Goal: Task Accomplishment & Management: Use online tool/utility

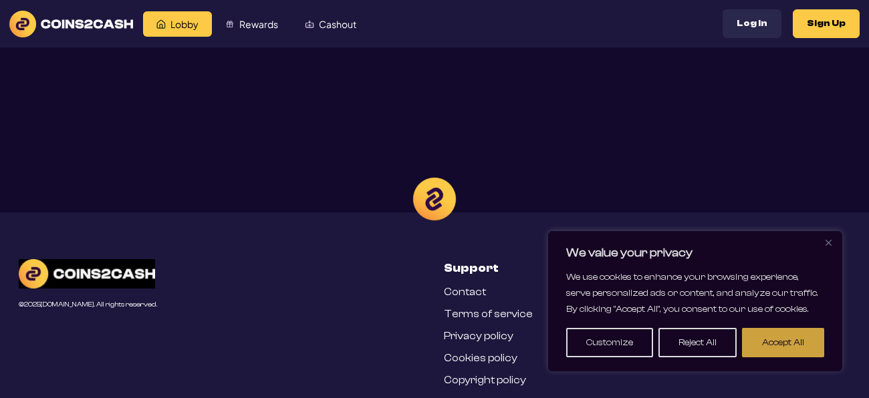
click at [800, 353] on button "Accept All" at bounding box center [783, 342] width 82 height 29
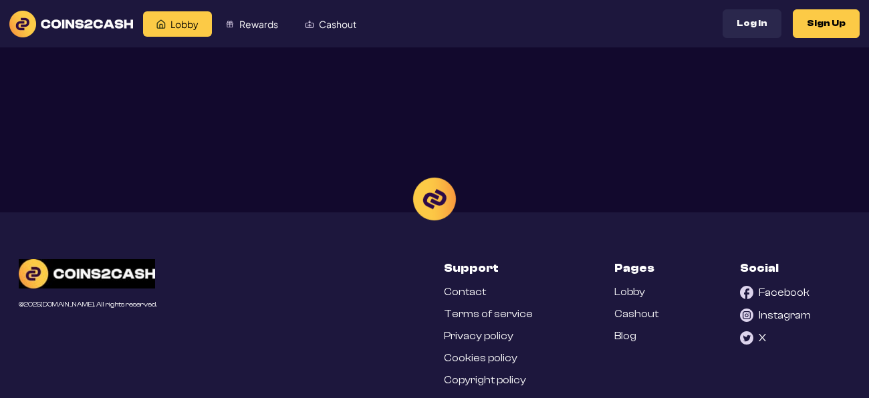
click at [821, 33] on div at bounding box center [434, 199] width 869 height 398
click at [817, 22] on div at bounding box center [434, 199] width 869 height 398
click at [823, 31] on div at bounding box center [434, 199] width 869 height 398
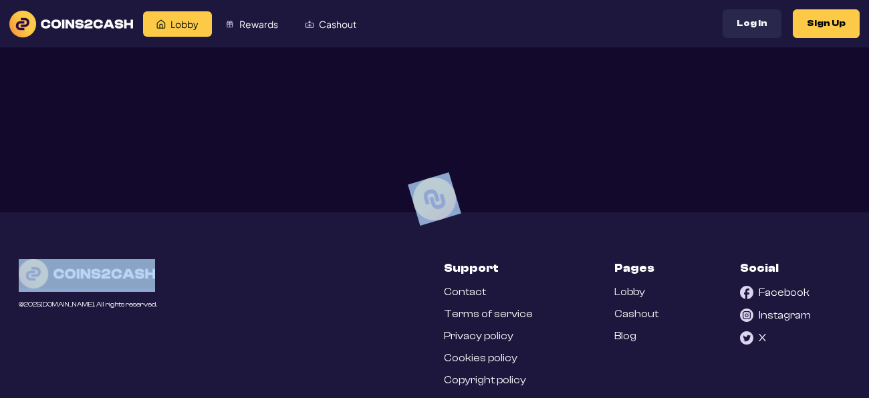
click at [823, 31] on div at bounding box center [434, 199] width 869 height 398
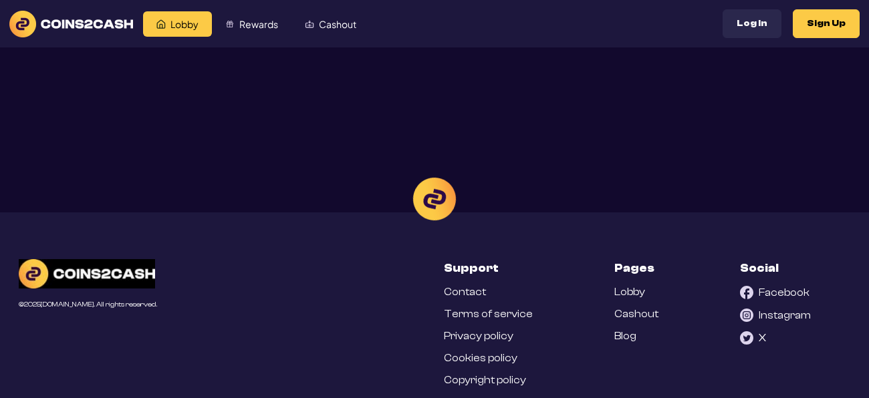
click at [823, 31] on div at bounding box center [434, 199] width 869 height 398
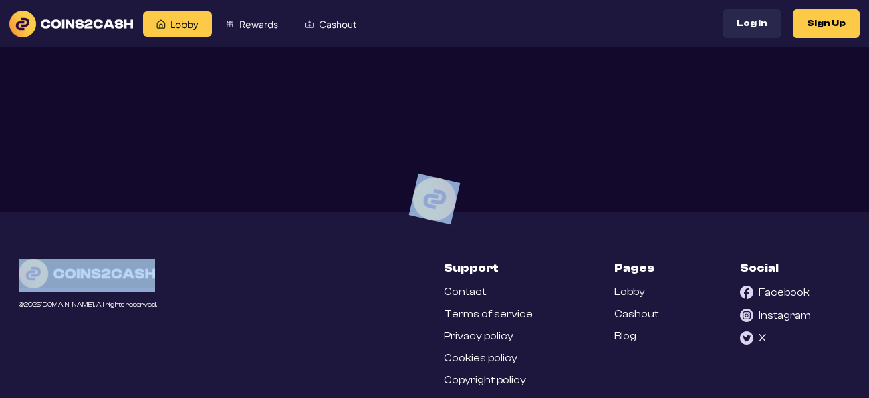
click at [823, 31] on div at bounding box center [434, 199] width 869 height 398
